Goal: Task Accomplishment & Management: Use online tool/utility

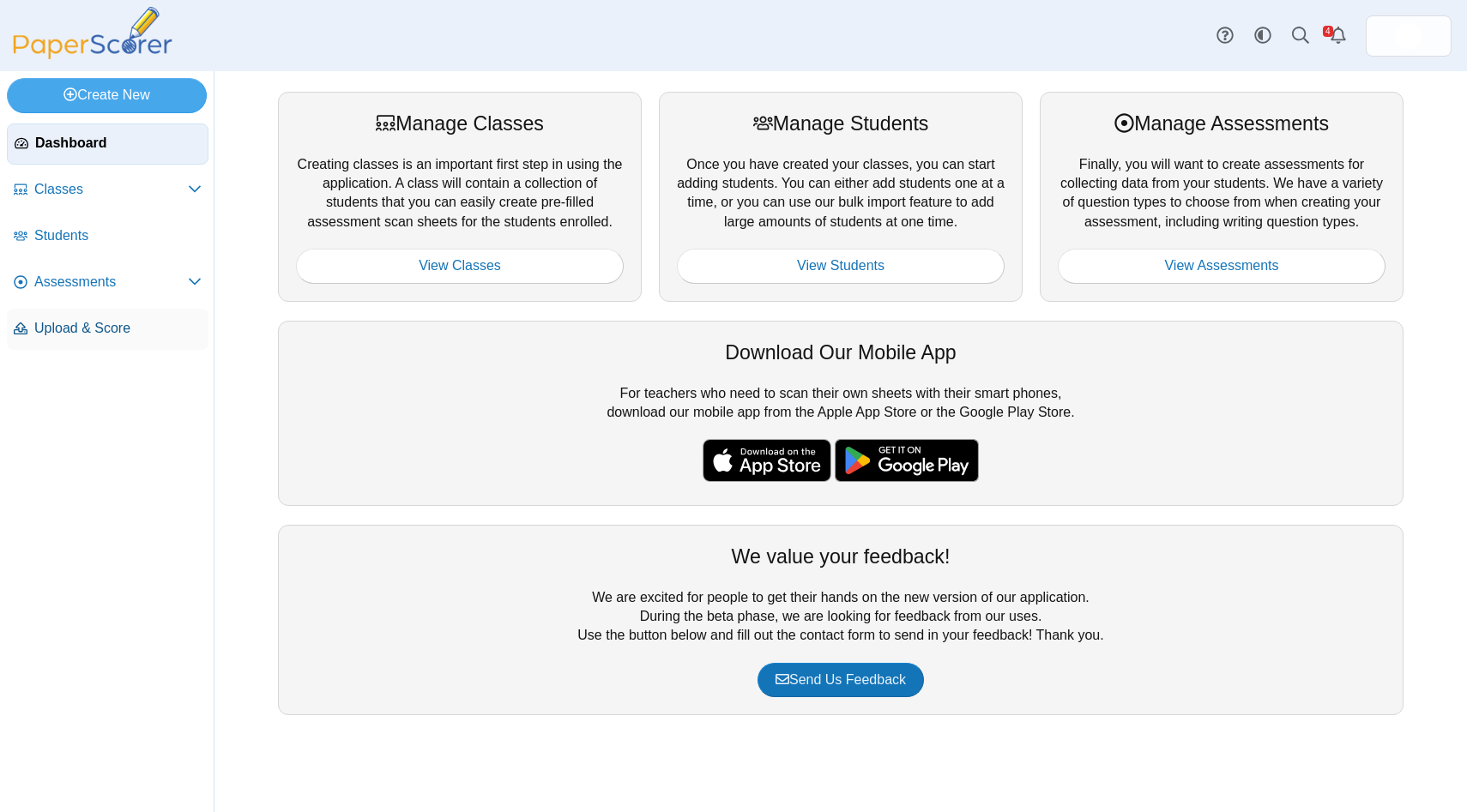
click at [101, 328] on span "Upload & Score" at bounding box center [118, 328] width 167 height 19
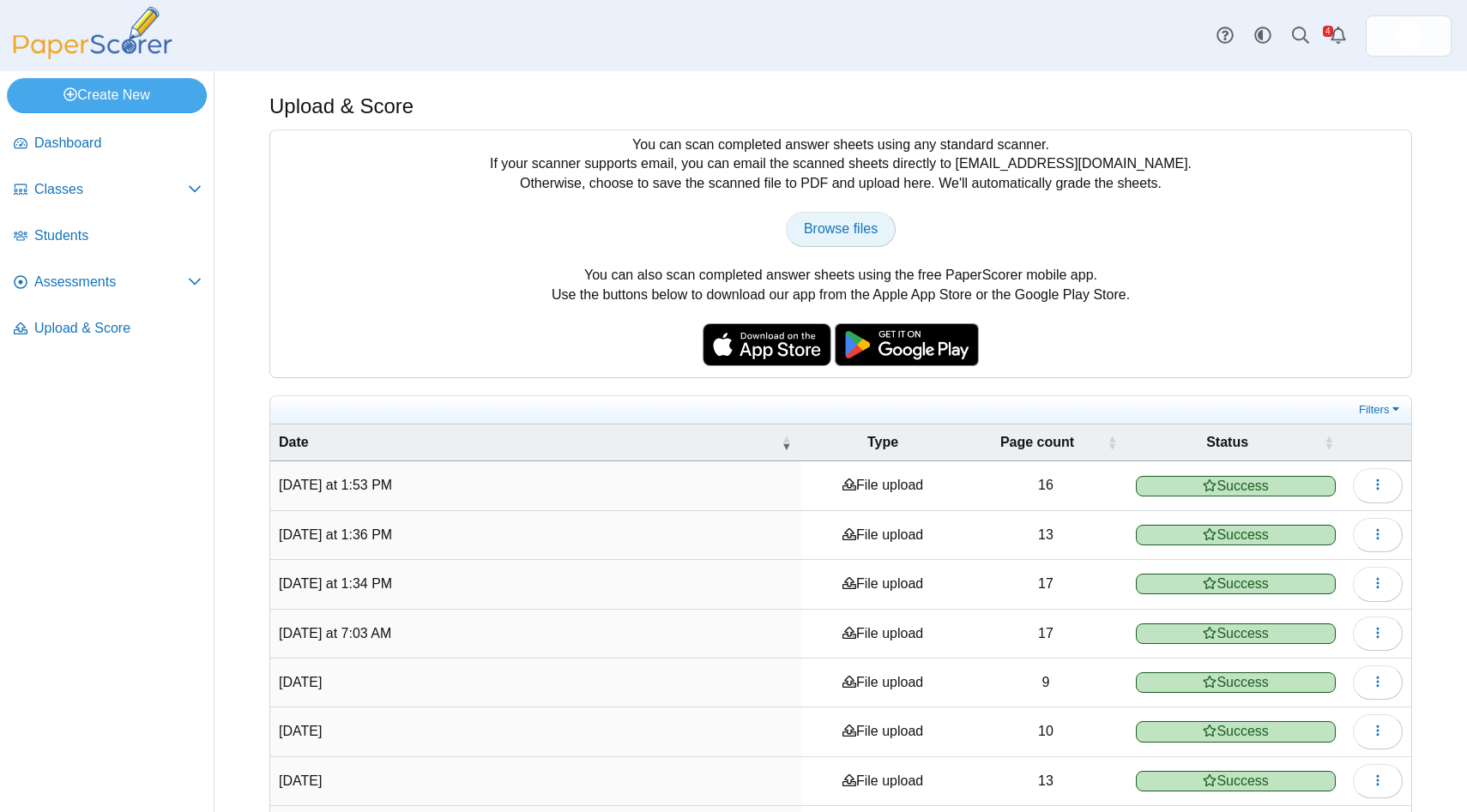
click at [851, 234] on span "Browse files" at bounding box center [840, 228] width 74 height 15
type input "**********"
click at [819, 239] on link "Browse files" at bounding box center [841, 228] width 110 height 34
type input "**********"
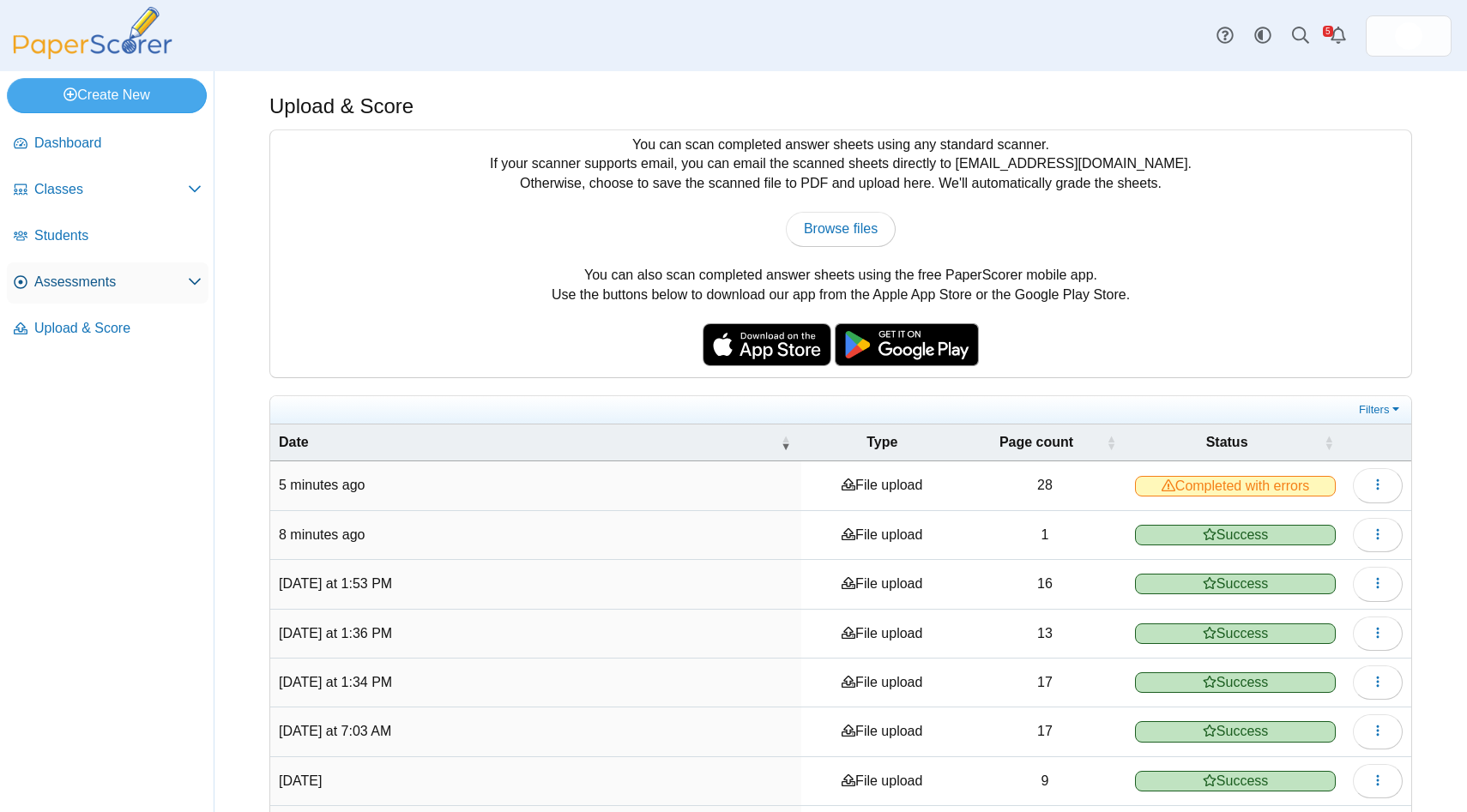
click at [96, 275] on span "Assessments" at bounding box center [111, 281] width 153 height 19
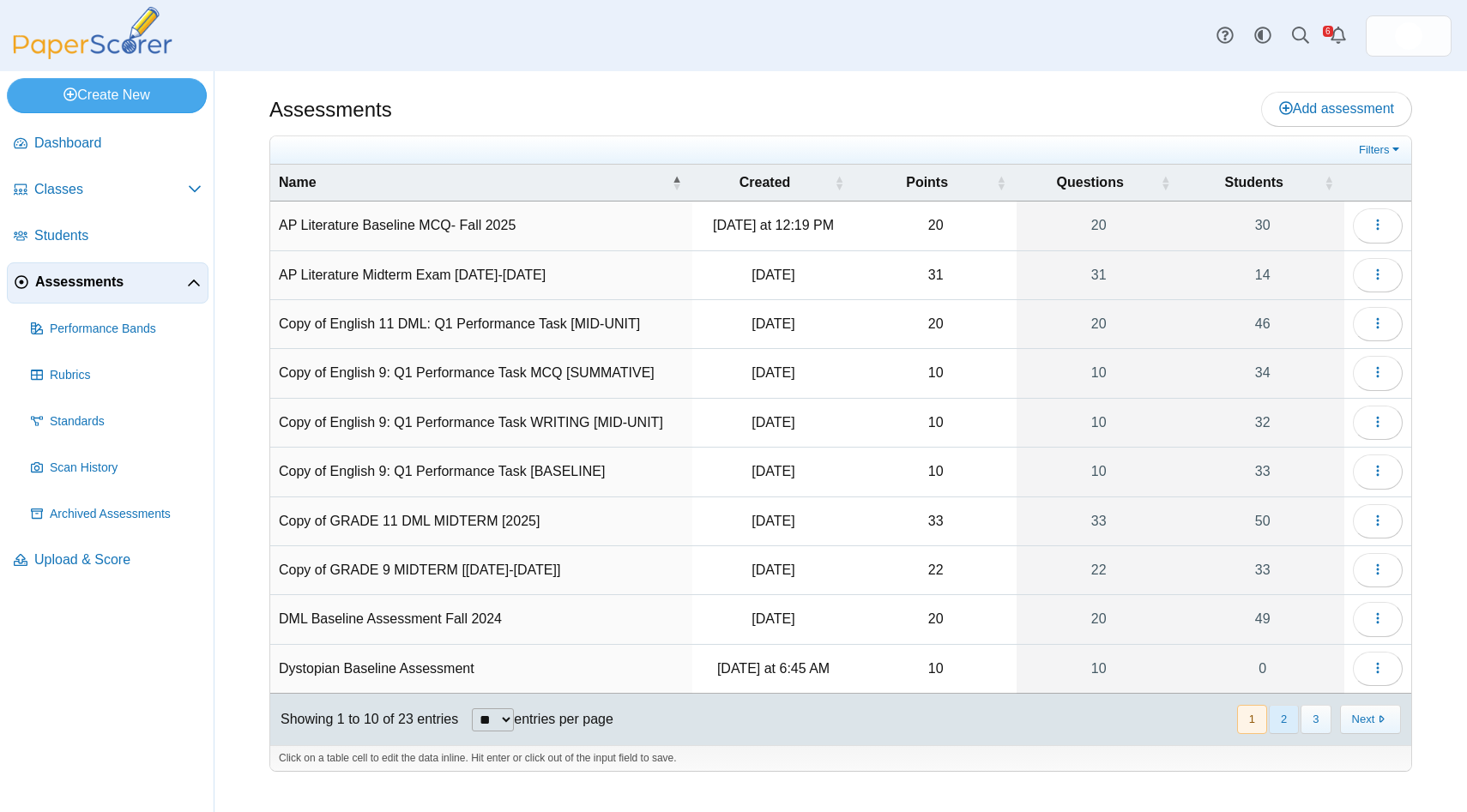
click at [1281, 705] on button "2" at bounding box center [1283, 719] width 30 height 29
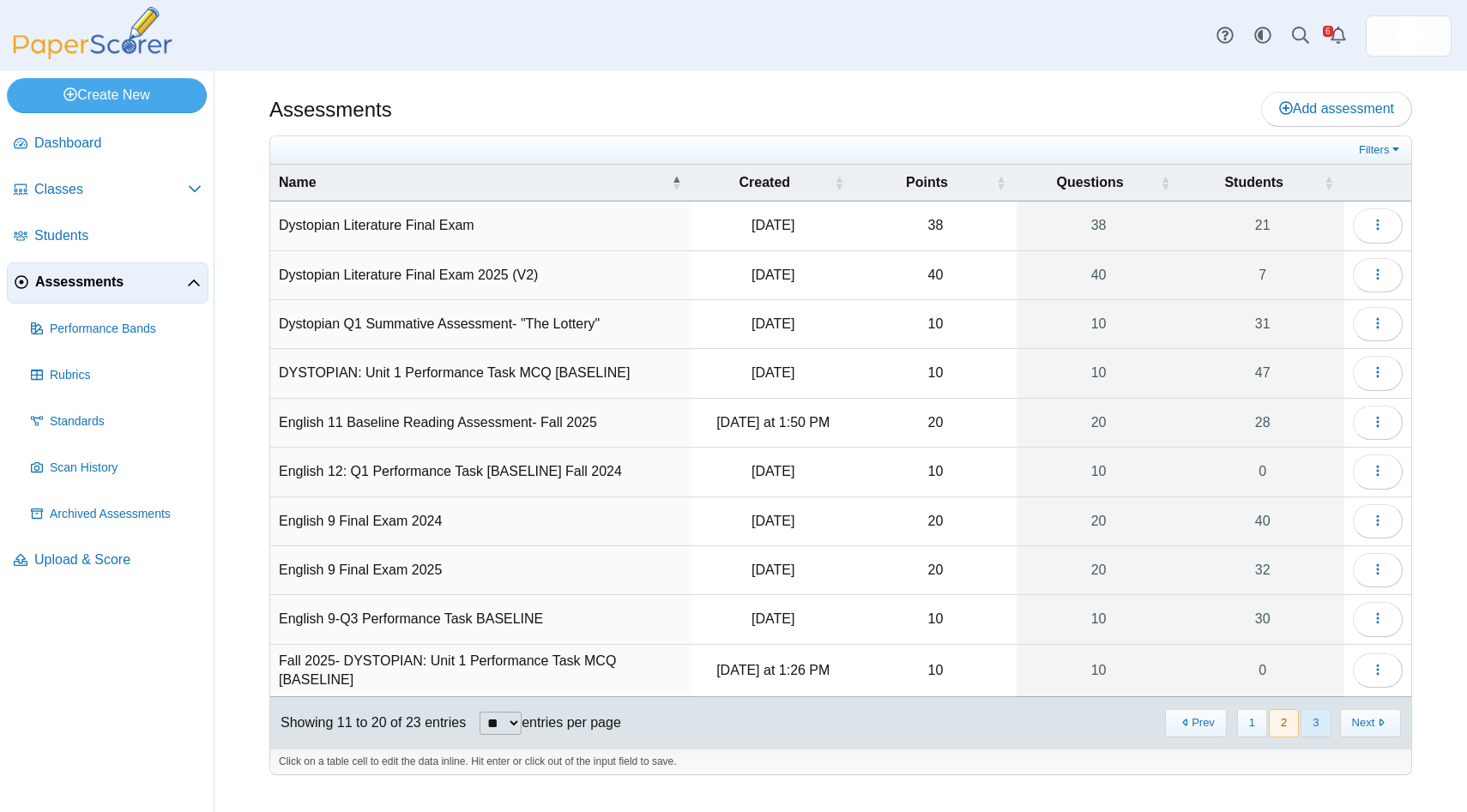
click at [1314, 717] on button "3" at bounding box center [1315, 723] width 30 height 29
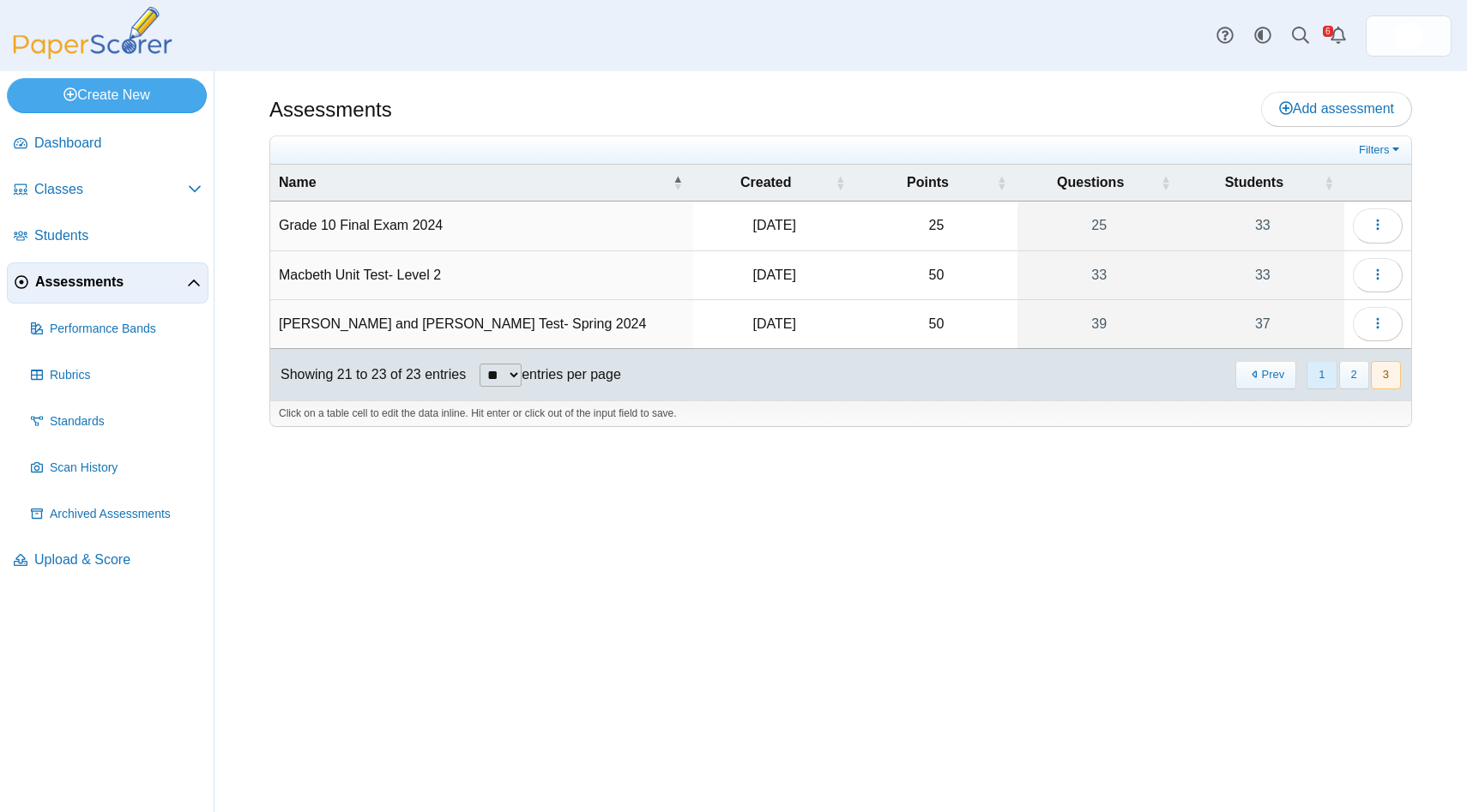
click at [1327, 377] on button "1" at bounding box center [1321, 375] width 30 height 29
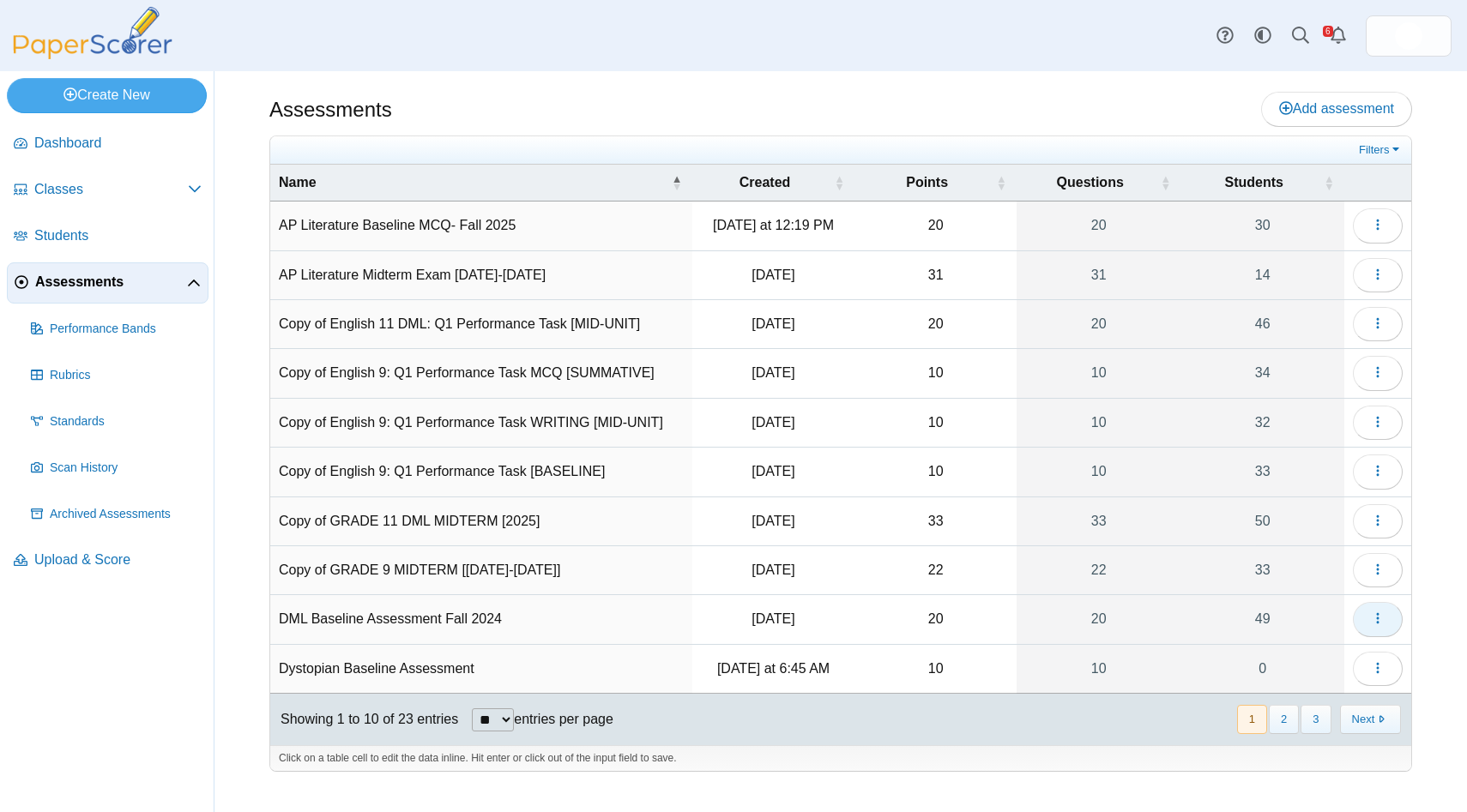
click at [1374, 614] on icon "button" at bounding box center [1378, 618] width 14 height 14
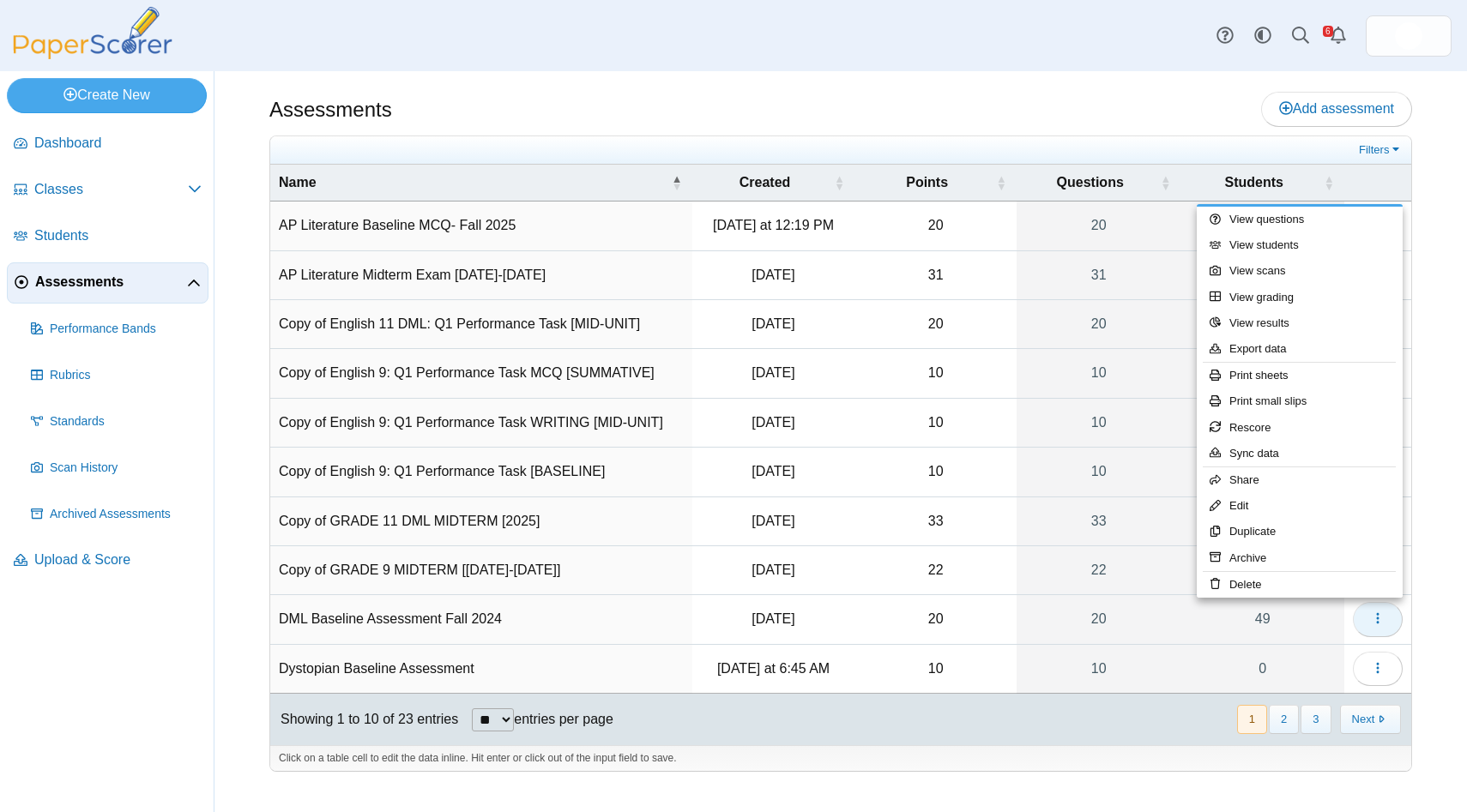
click at [1374, 614] on icon "button" at bounding box center [1378, 618] width 14 height 14
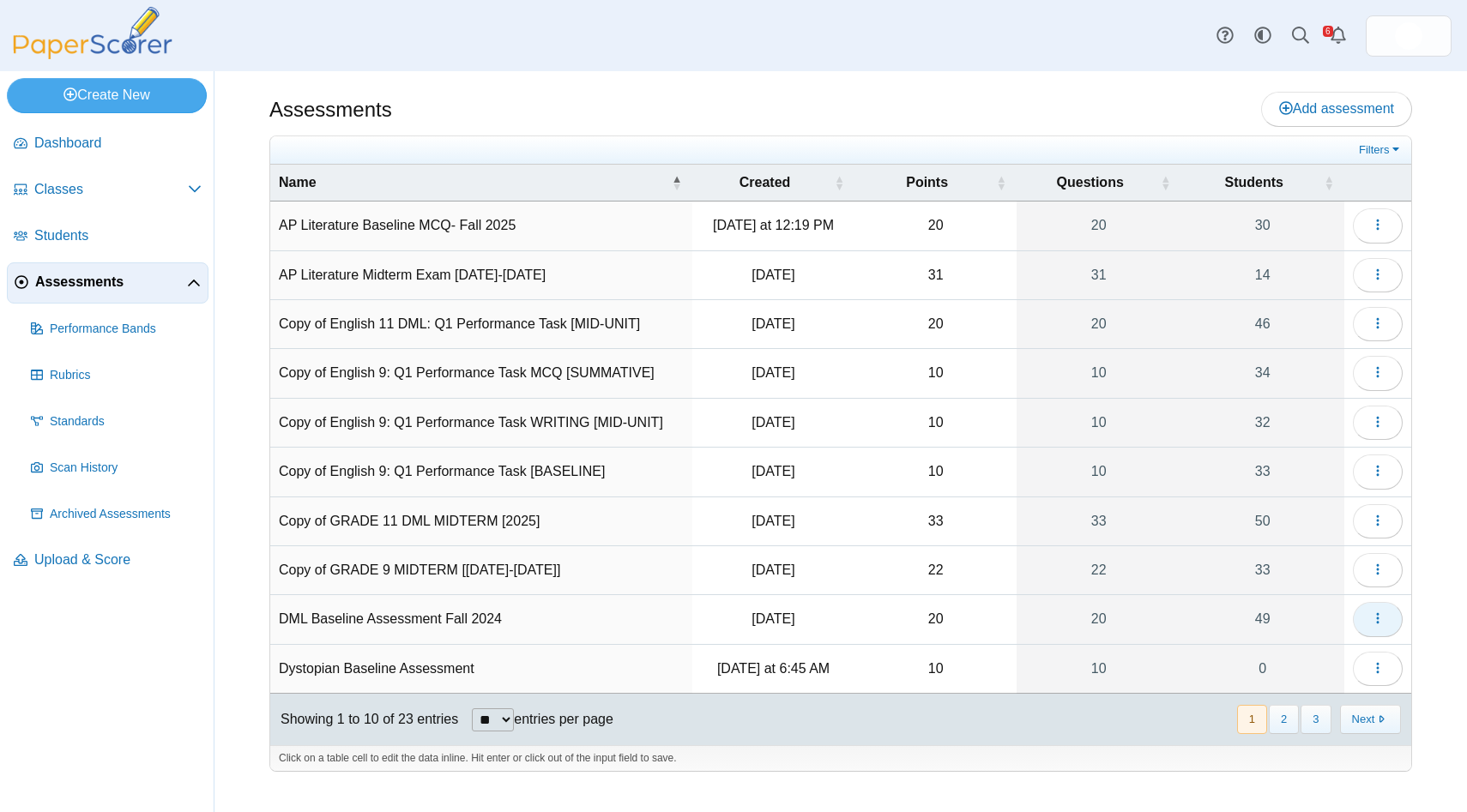
click at [1374, 614] on icon "button" at bounding box center [1378, 618] width 14 height 14
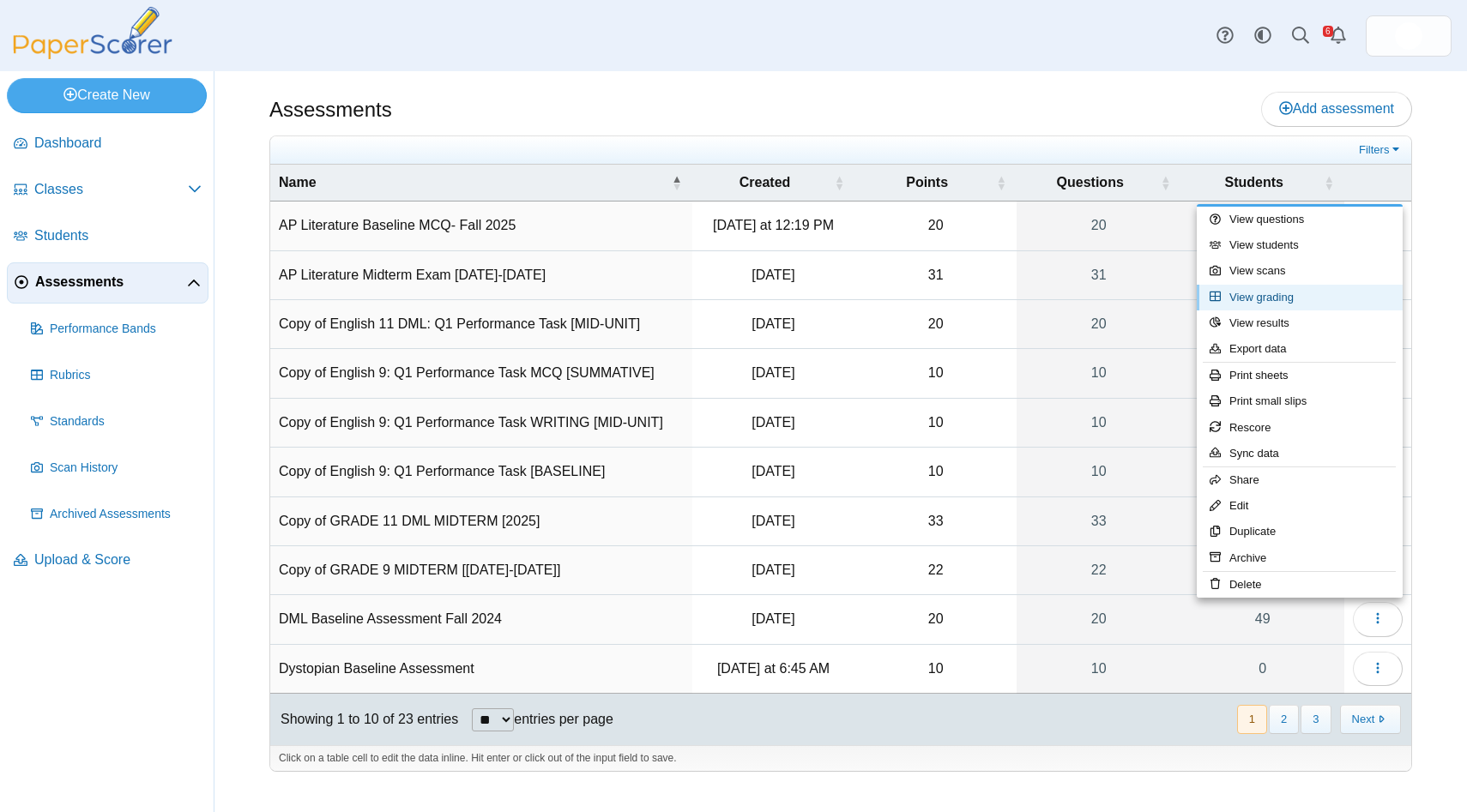
click at [1290, 301] on link "View grading" at bounding box center [1299, 298] width 205 height 26
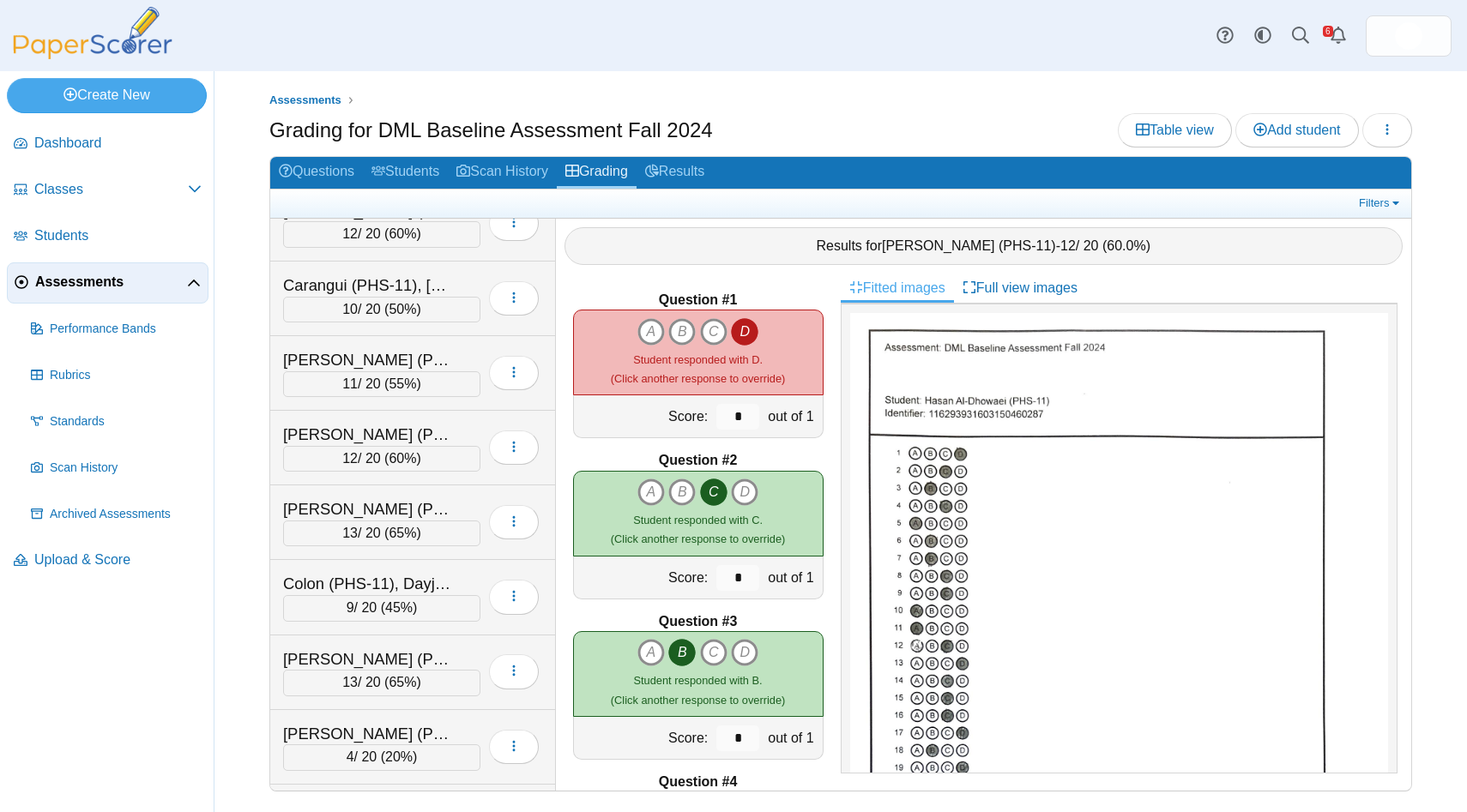
scroll to position [503, 0]
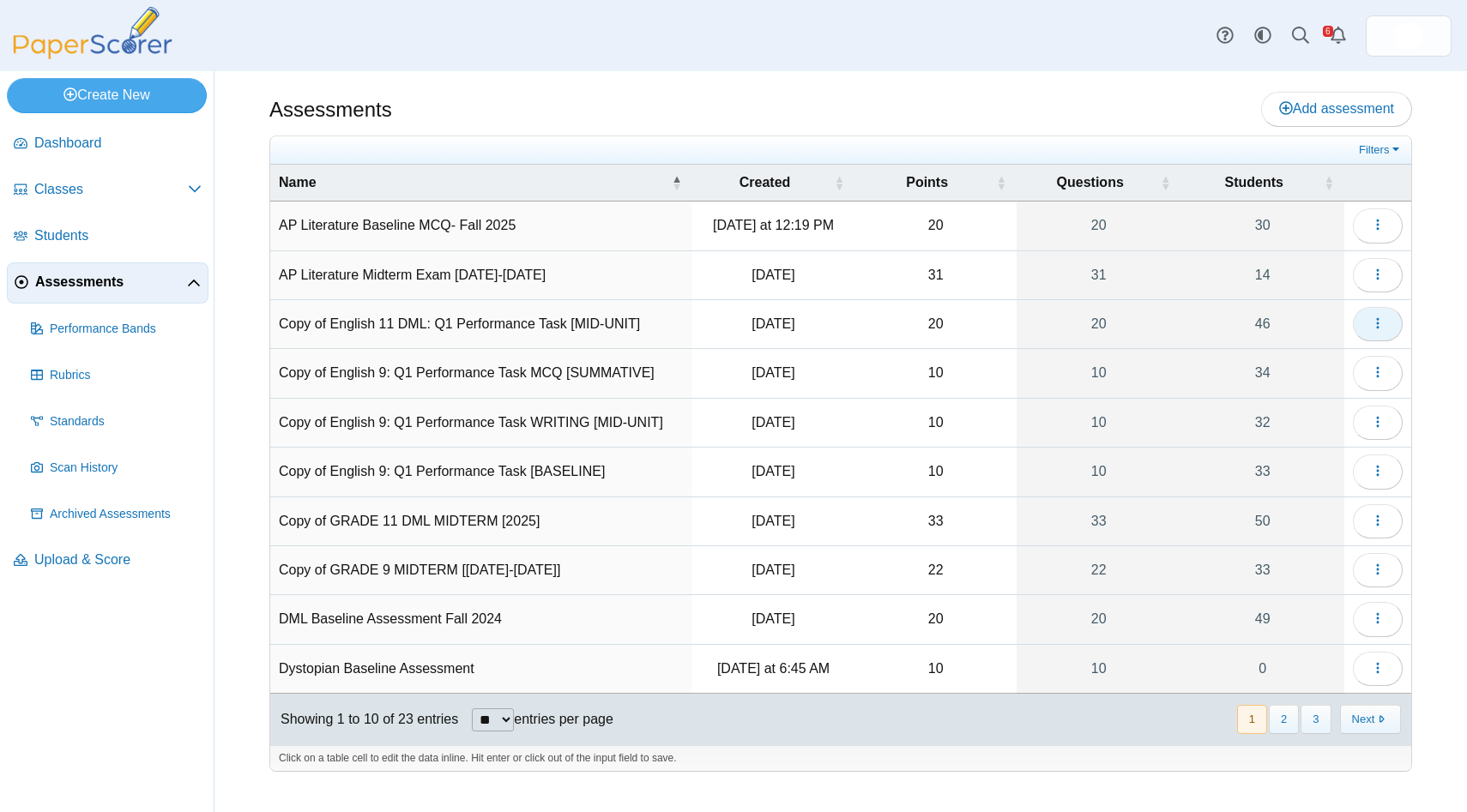
click at [1380, 319] on icon "button" at bounding box center [1378, 323] width 14 height 14
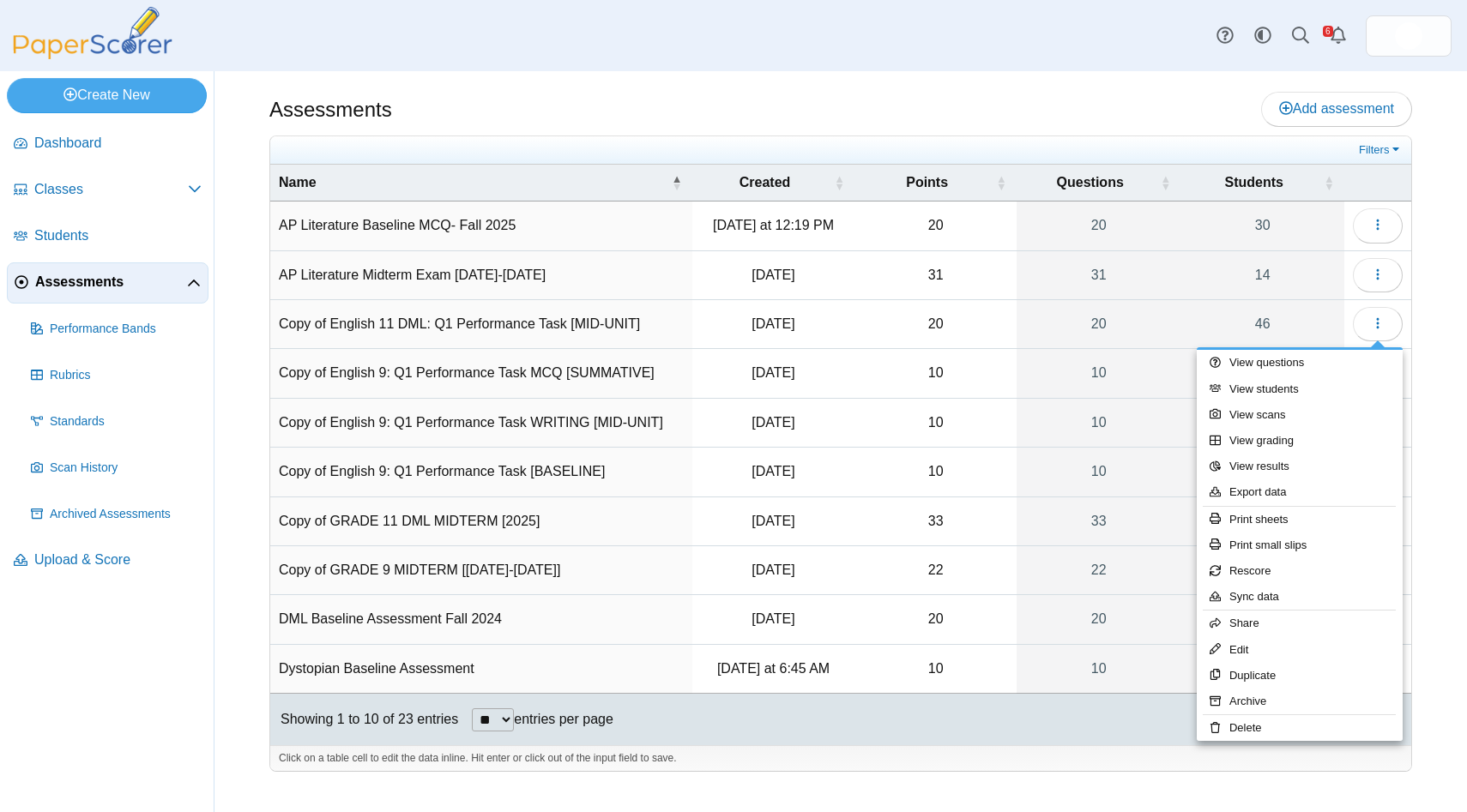
click at [1425, 435] on div "Assessments Add assessment 20" at bounding box center [841, 441] width 1253 height 741
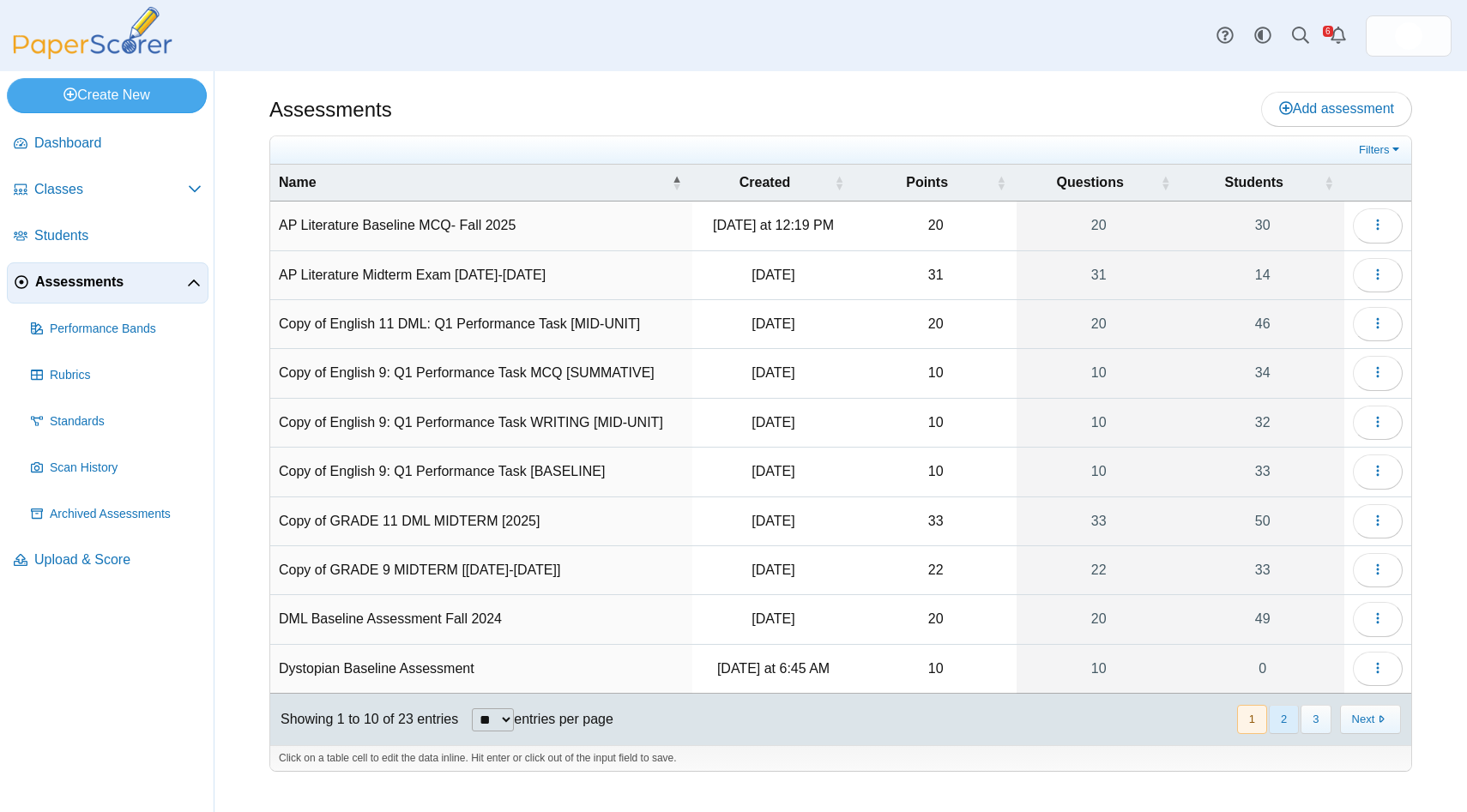
click at [1279, 723] on button "2" at bounding box center [1283, 719] width 30 height 29
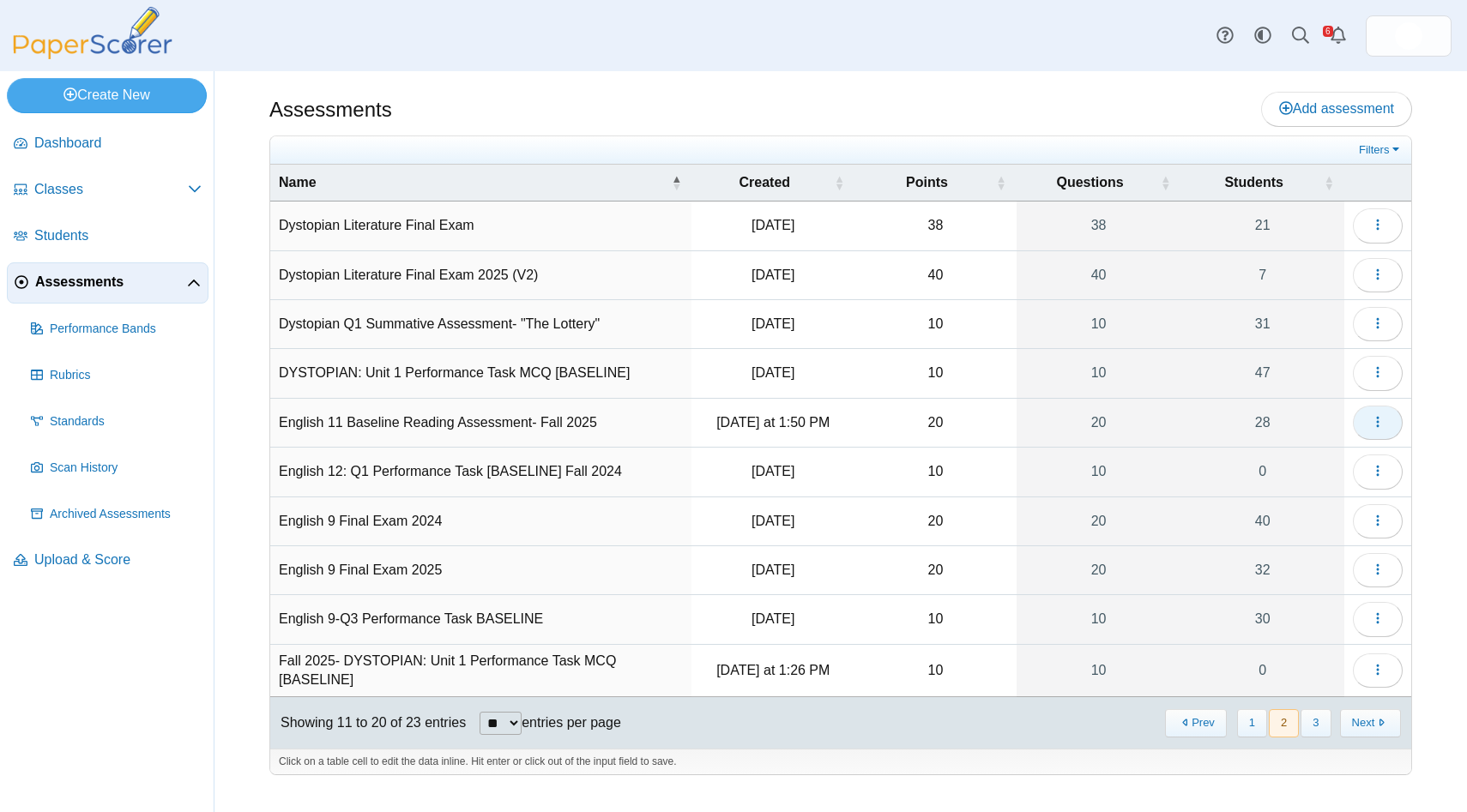
click at [1378, 419] on icon "button" at bounding box center [1378, 422] width 14 height 14
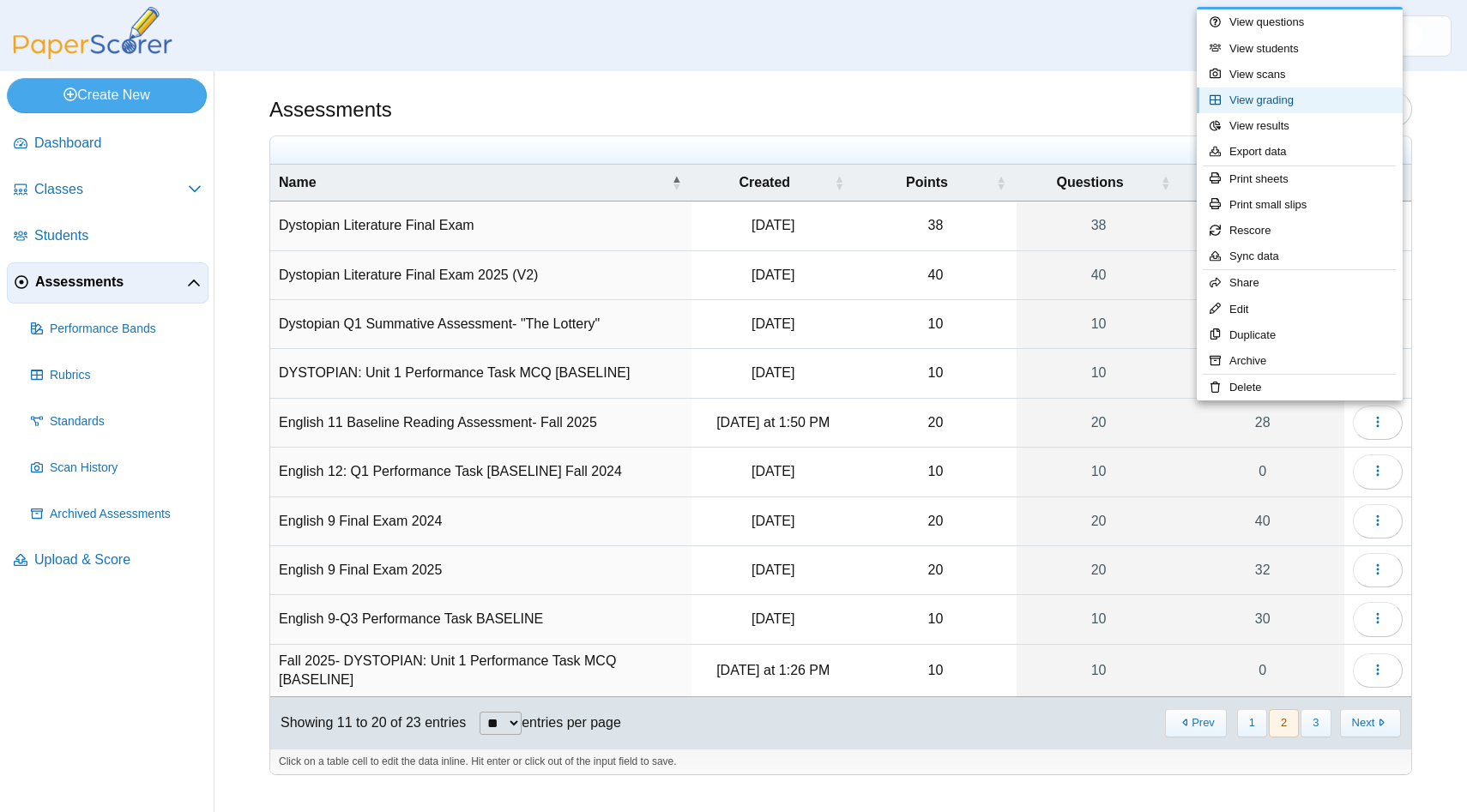
click at [1322, 104] on link "View grading" at bounding box center [1299, 100] width 205 height 26
